Goal: Navigation & Orientation: Find specific page/section

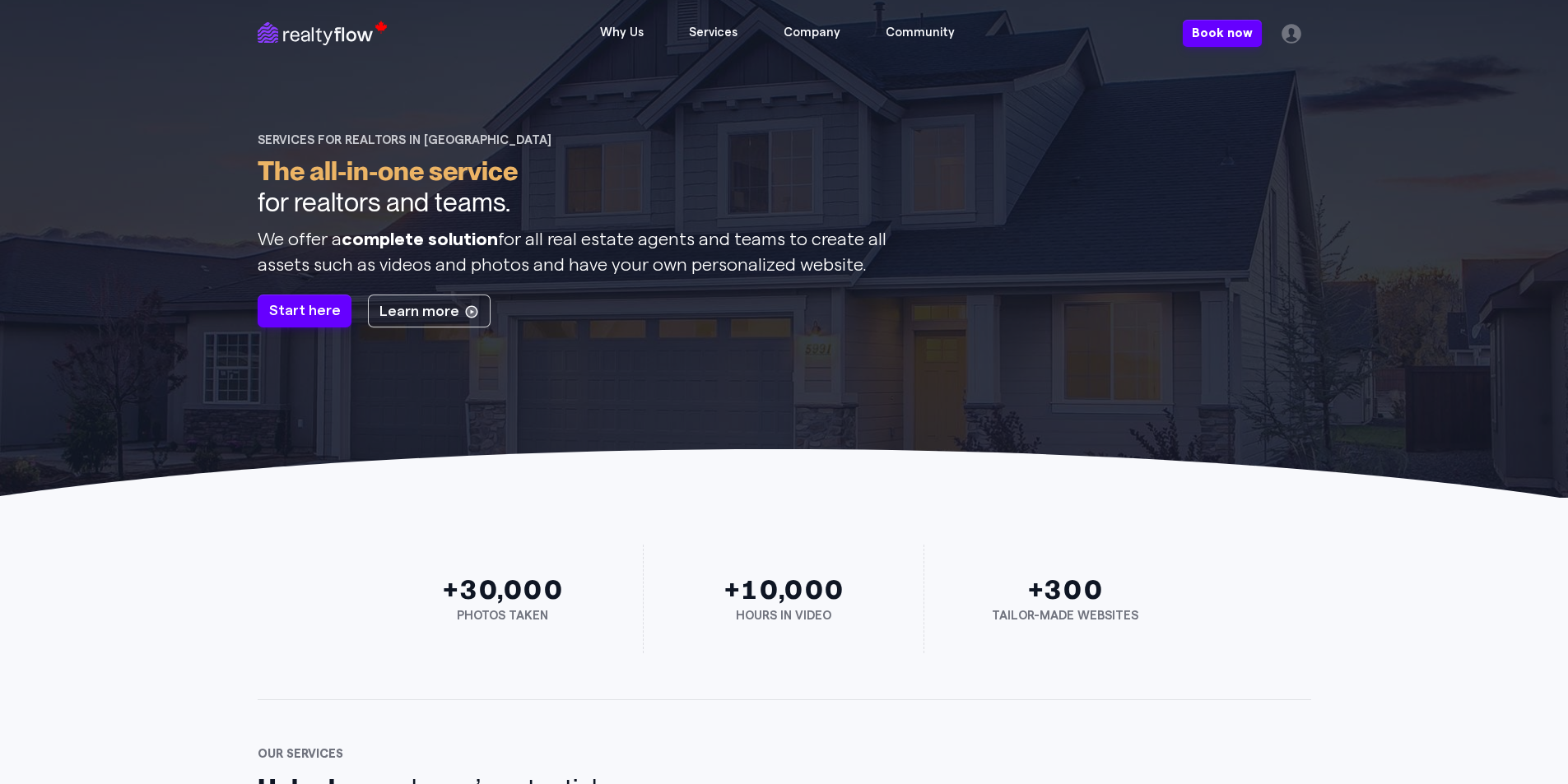
scroll to position [4407, 0]
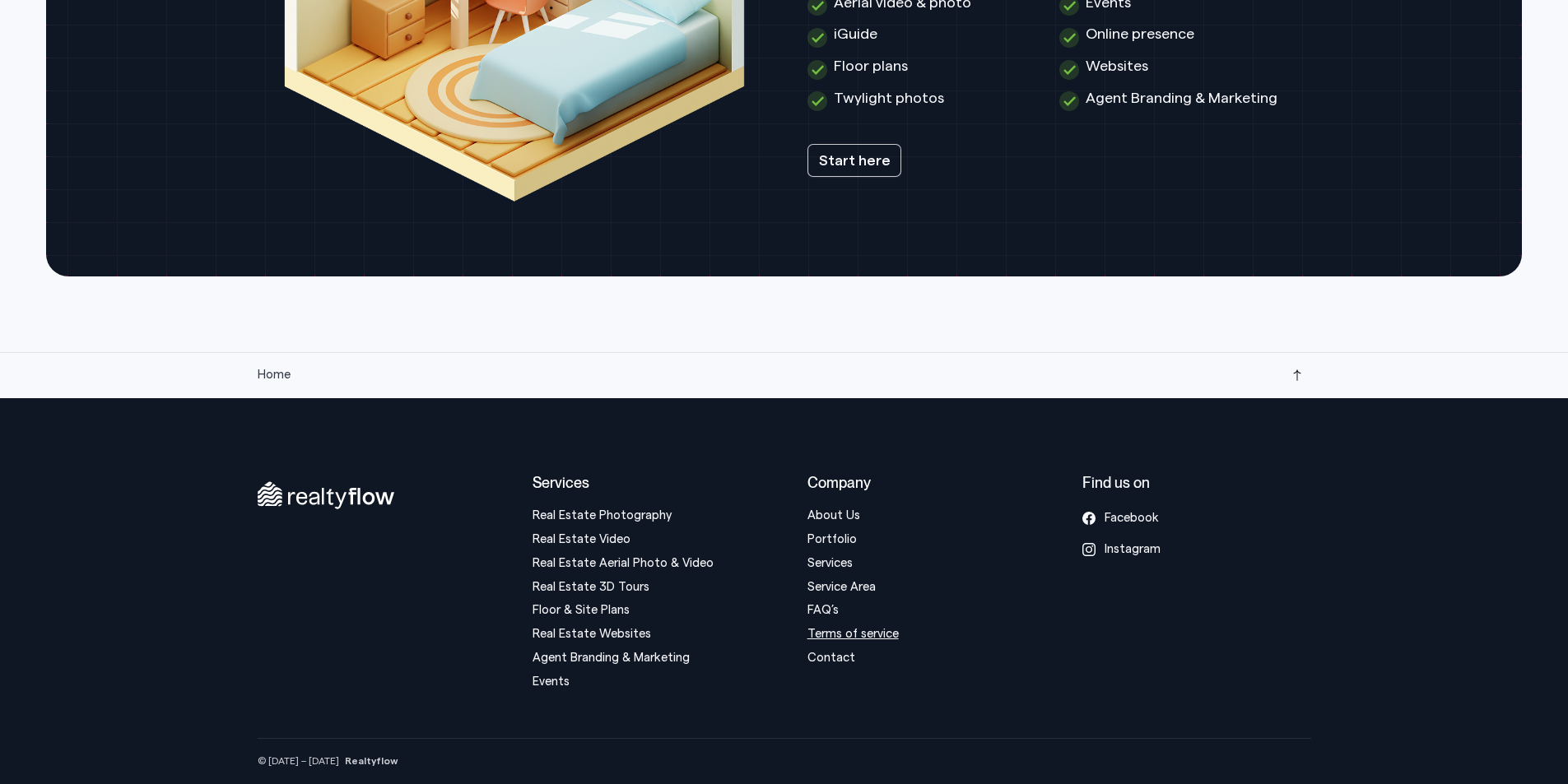
click at [886, 628] on link "Terms of service" at bounding box center [853, 633] width 91 height 12
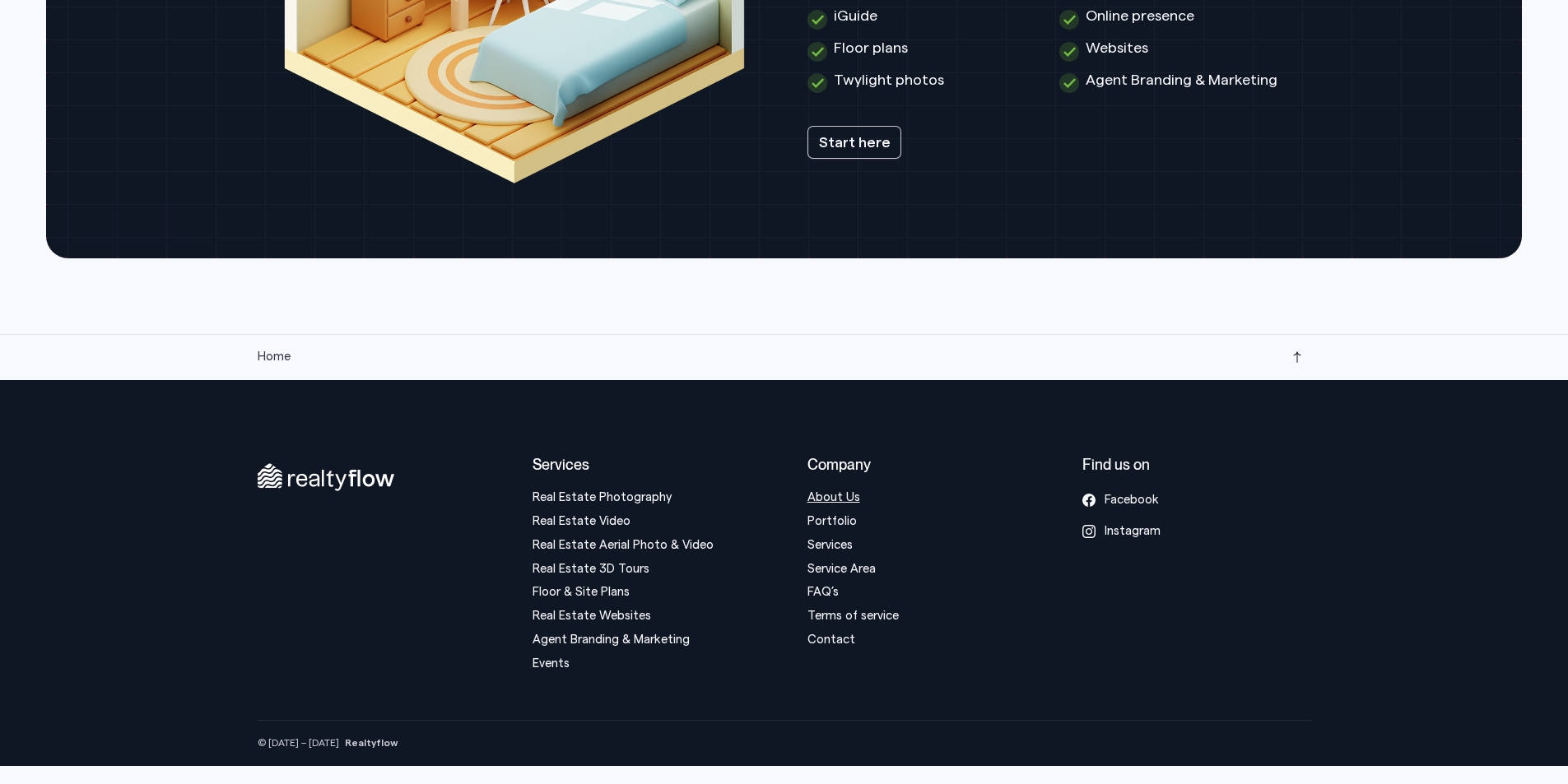
scroll to position [4403, 0]
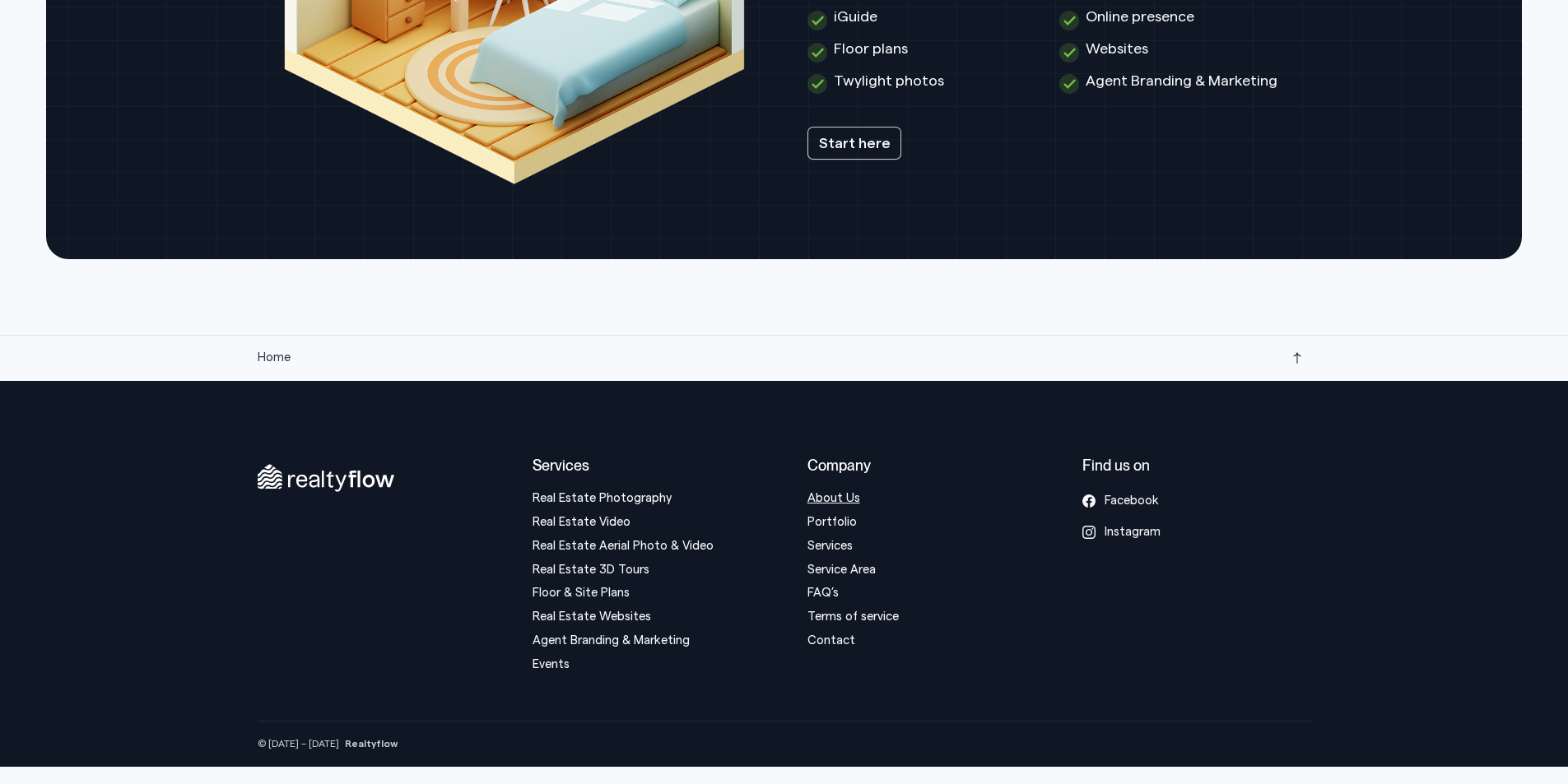
click at [855, 504] on link "About Us" at bounding box center [833, 498] width 52 height 12
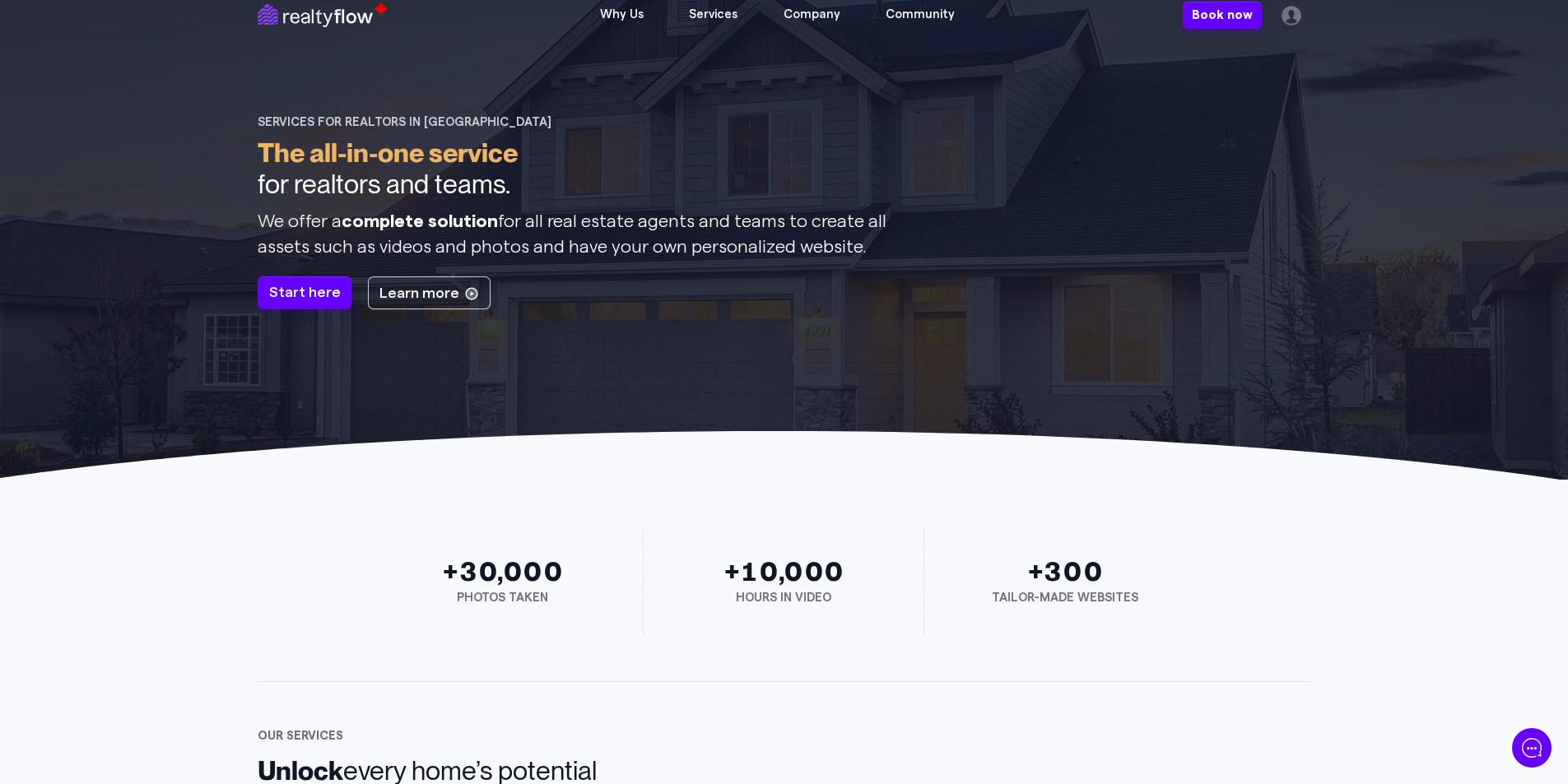
scroll to position [0, 0]
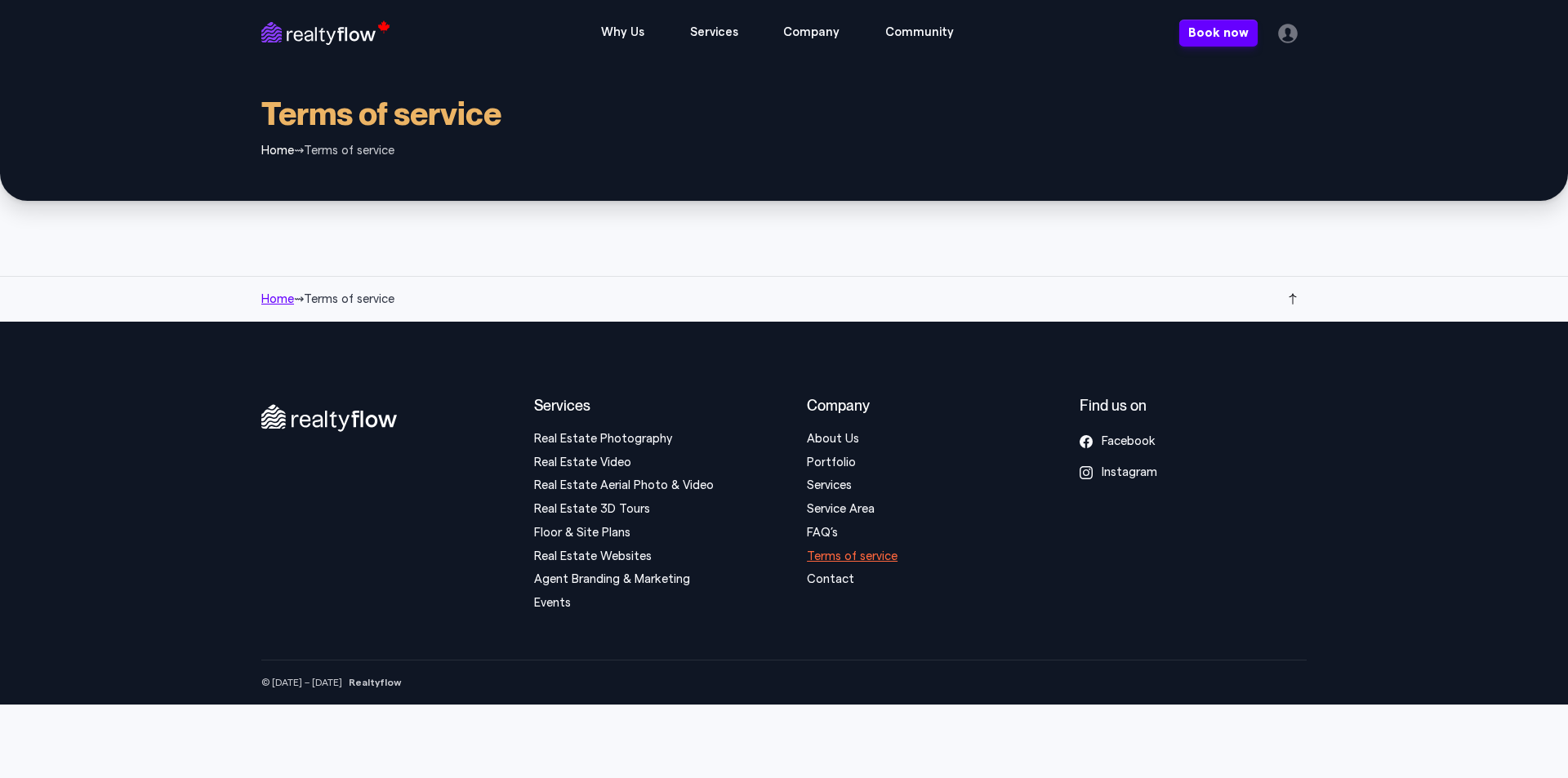
click at [374, 301] on span "Terms of service" at bounding box center [349, 299] width 90 height 12
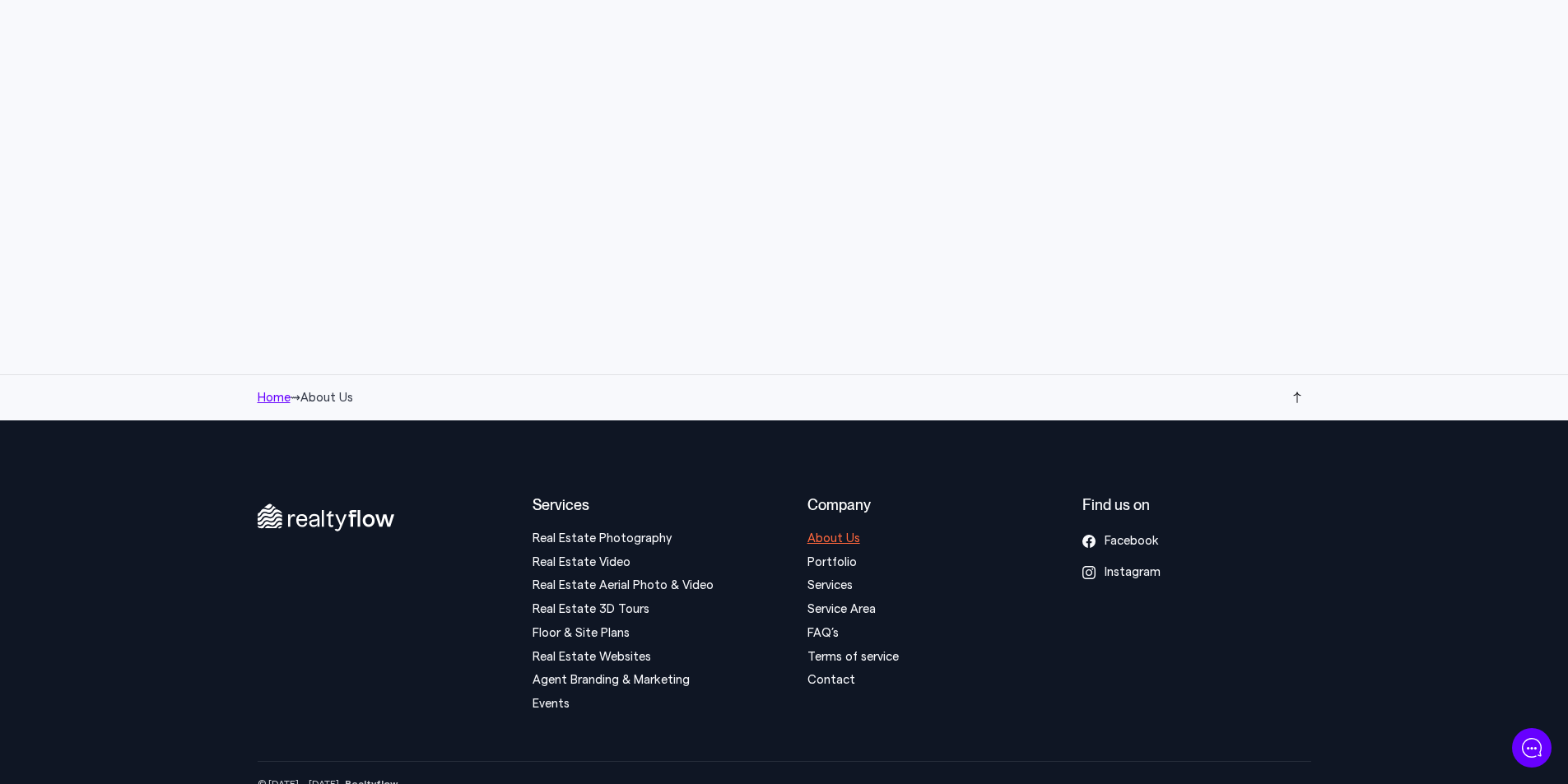
scroll to position [4255, 0]
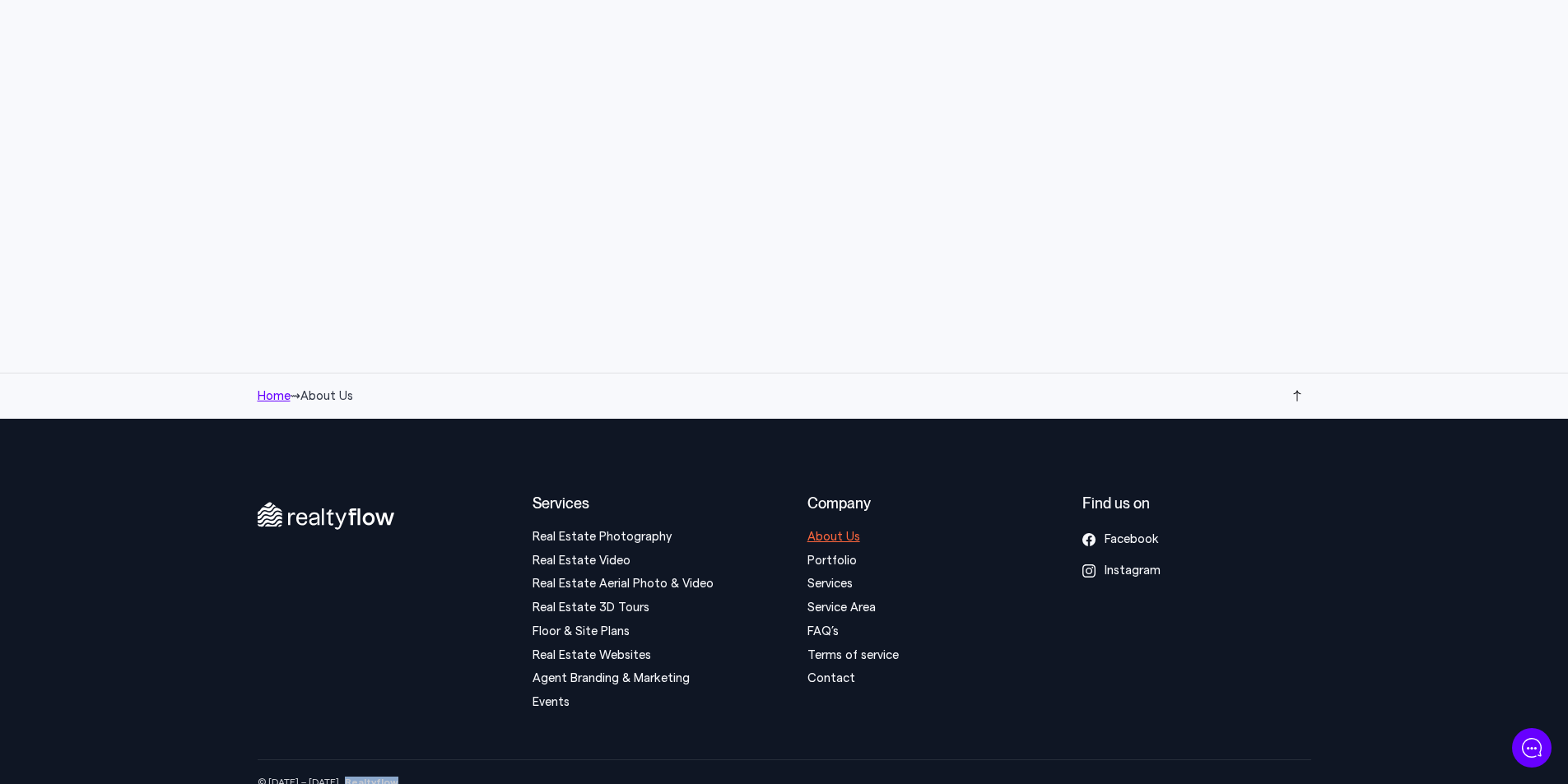
drag, startPoint x: 384, startPoint y: 767, endPoint x: 331, endPoint y: 766, distance: 53.0
click at [331, 777] on div "© 2010 – 2025 Realtyflow" at bounding box center [784, 782] width 1054 height 12
copy strong "Realtyflow"
click at [459, 673] on div "Services Real Estate Photography Real Estate Video Real Estate Aerial Photo & V…" at bounding box center [784, 603] width 1054 height 218
